Goal: Navigation & Orientation: Find specific page/section

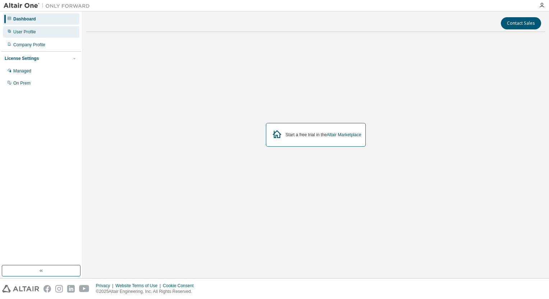
click at [51, 36] on div "User Profile" at bounding box center [41, 31] width 76 height 11
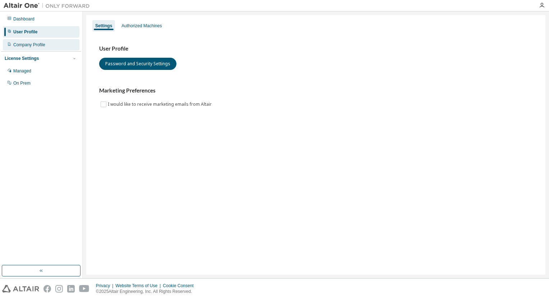
click at [48, 48] on div "Company Profile" at bounding box center [41, 44] width 76 height 11
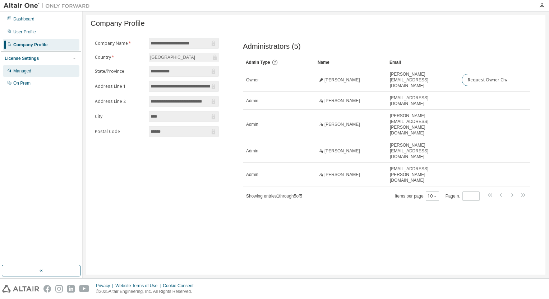
click at [45, 66] on div "Managed" at bounding box center [41, 70] width 76 height 11
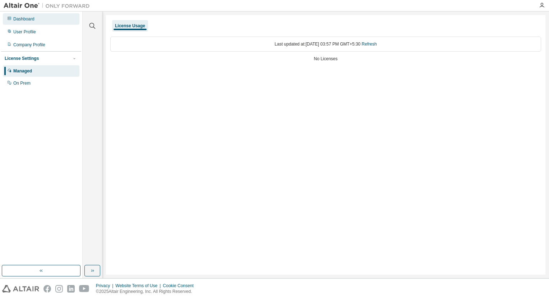
click at [55, 19] on div "Dashboard" at bounding box center [41, 18] width 76 height 11
